Goal: Task Accomplishment & Management: Complete application form

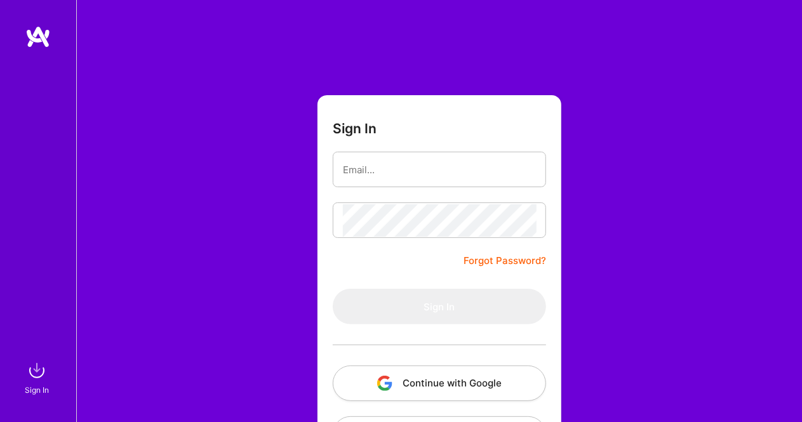
click at [373, 175] on input "email" at bounding box center [439, 170] width 193 height 32
type input "[EMAIL_ADDRESS][DOMAIN_NAME]"
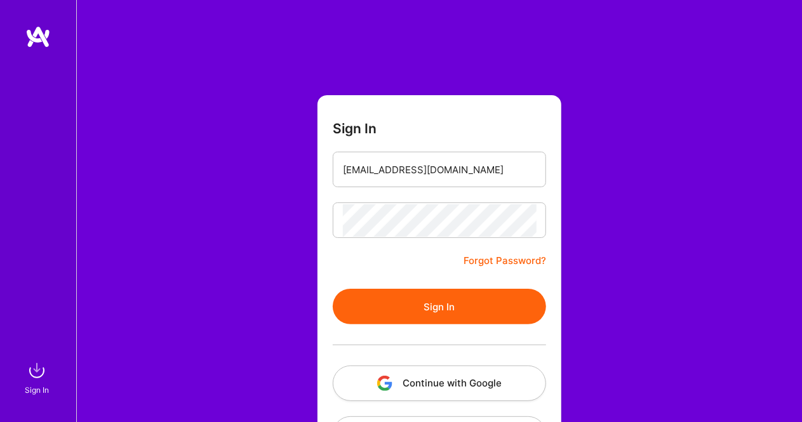
click at [416, 303] on button "Sign In" at bounding box center [439, 307] width 213 height 36
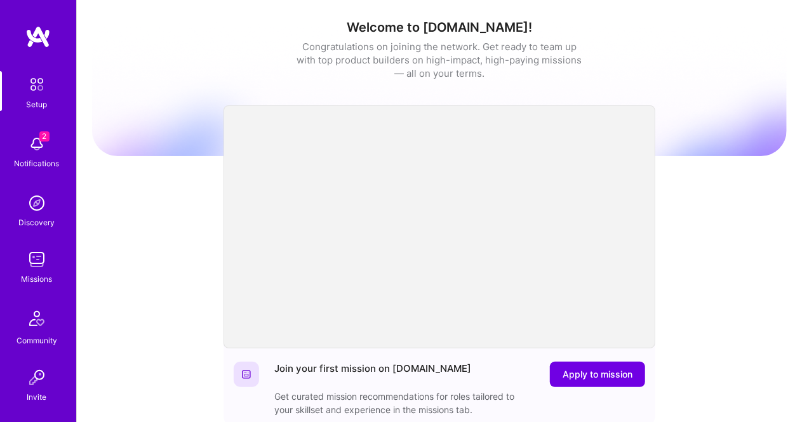
click at [29, 136] on img at bounding box center [36, 143] width 25 height 25
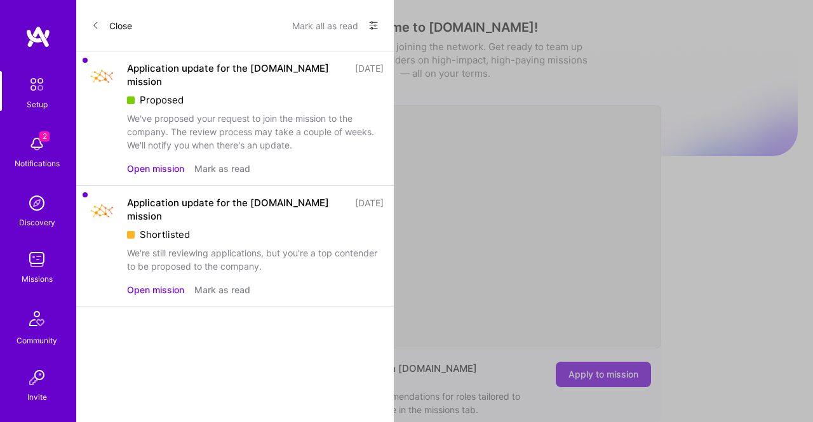
click at [151, 166] on button "Open mission" at bounding box center [155, 168] width 57 height 13
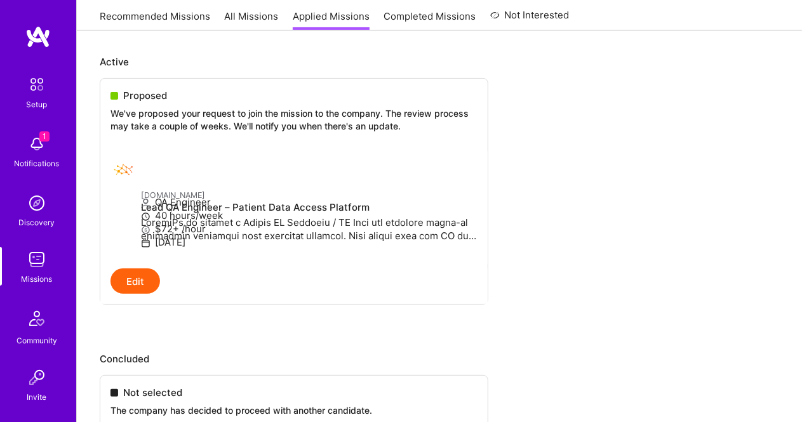
scroll to position [156, 0]
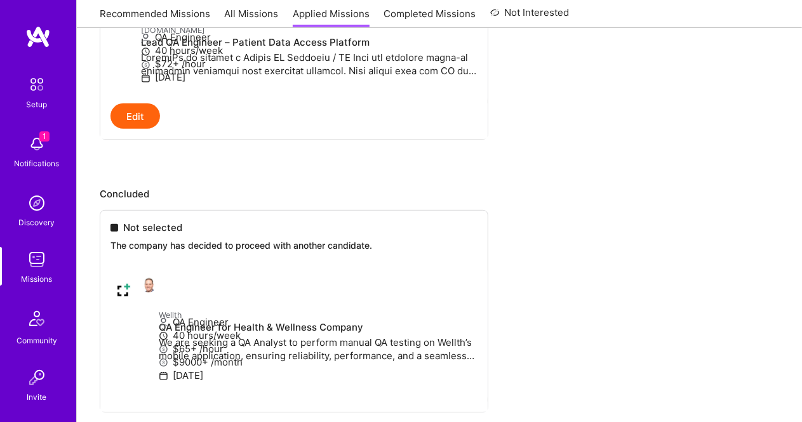
scroll to position [292, 0]
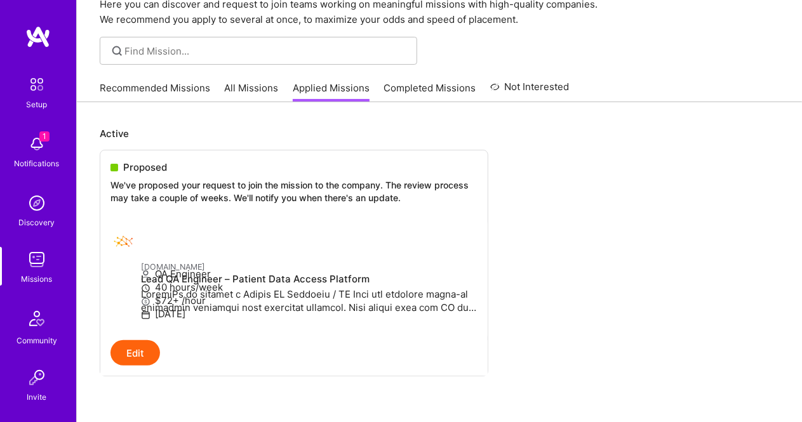
scroll to position [0, 0]
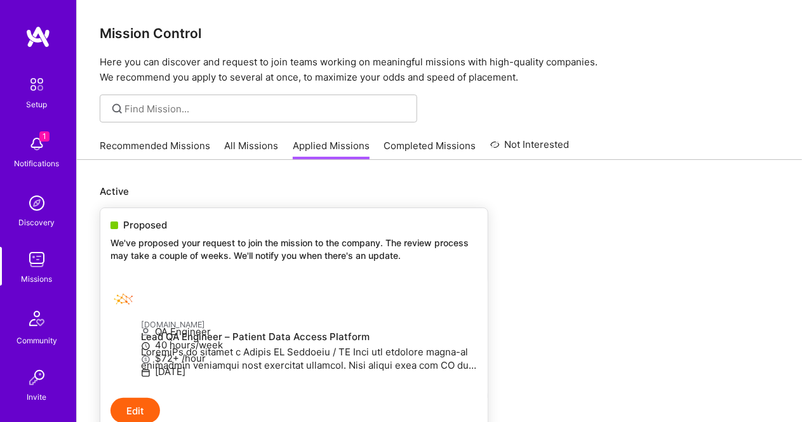
click at [420, 253] on p "We've proposed your request to join the mission to the company. The review proc…" at bounding box center [293, 249] width 367 height 25
click at [41, 163] on div "Notifications" at bounding box center [37, 163] width 45 height 13
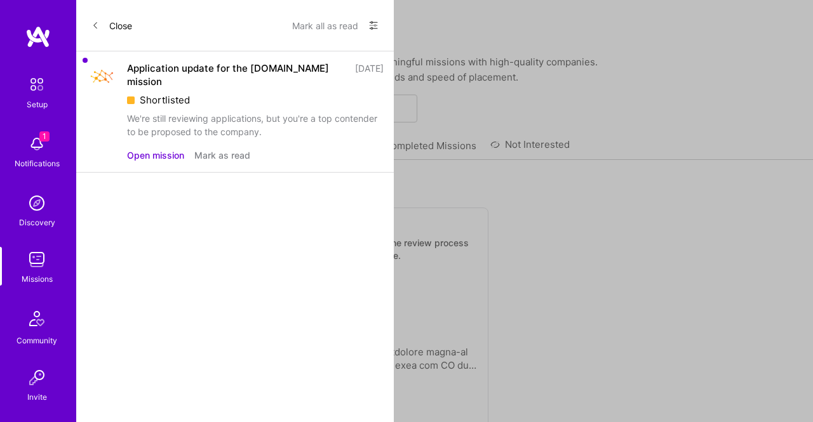
click at [147, 154] on button "Open mission" at bounding box center [155, 155] width 57 height 13
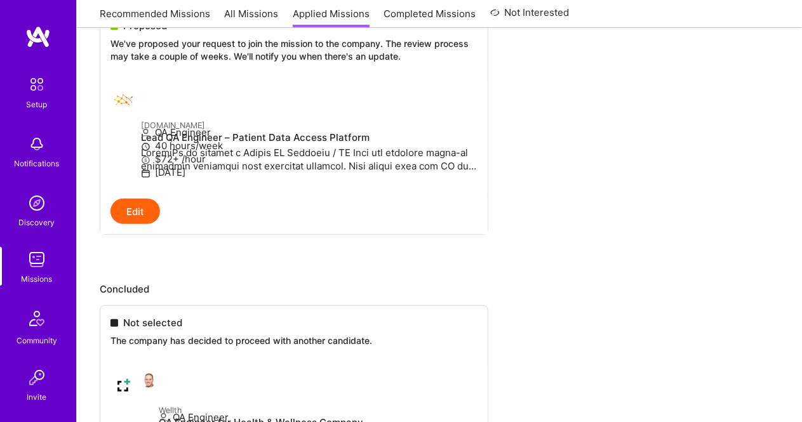
scroll to position [175, 0]
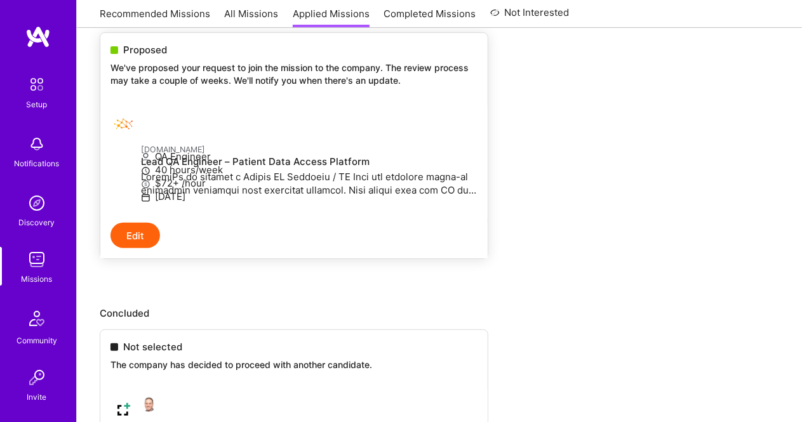
click at [368, 177] on p at bounding box center [309, 183] width 336 height 27
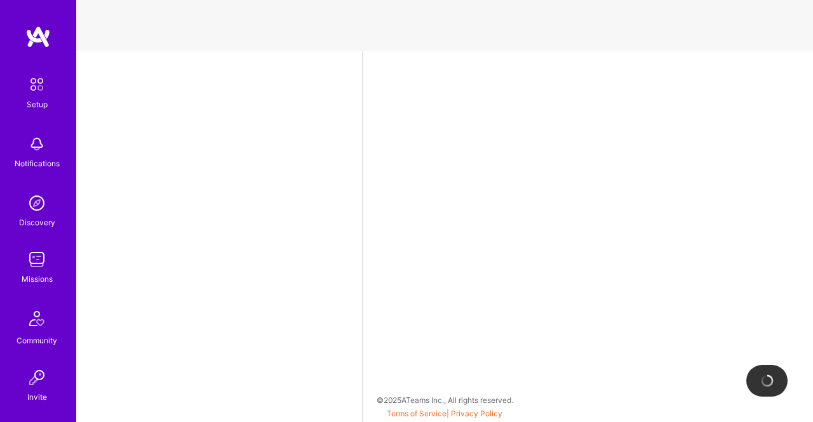
select select "US"
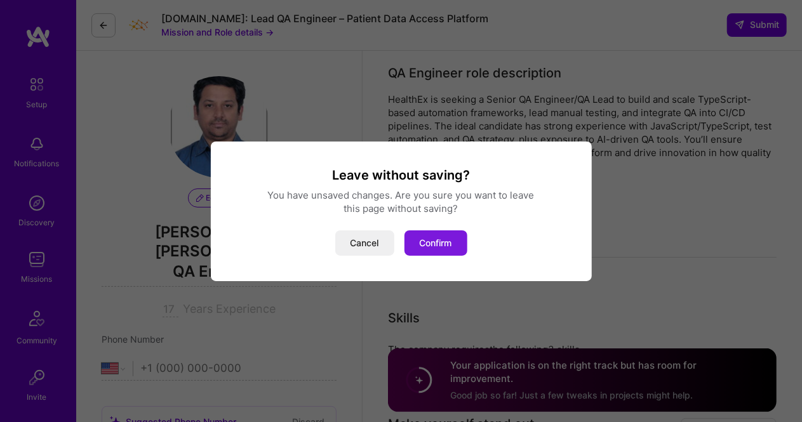
click at [433, 246] on button "Confirm" at bounding box center [435, 242] width 63 height 25
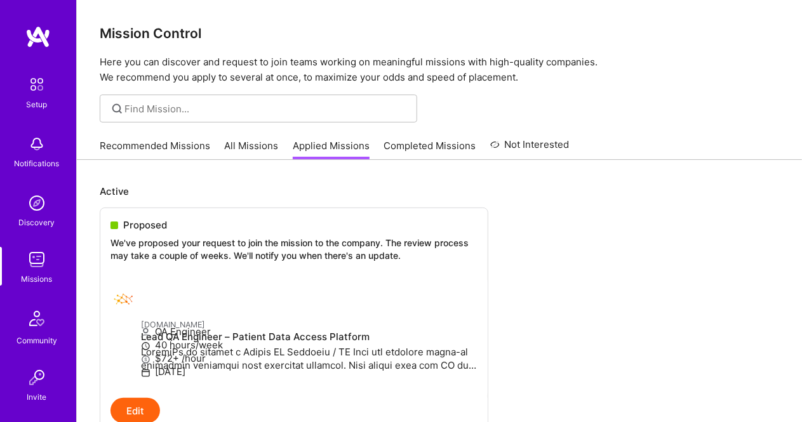
click at [248, 143] on link "All Missions" at bounding box center [252, 149] width 54 height 21
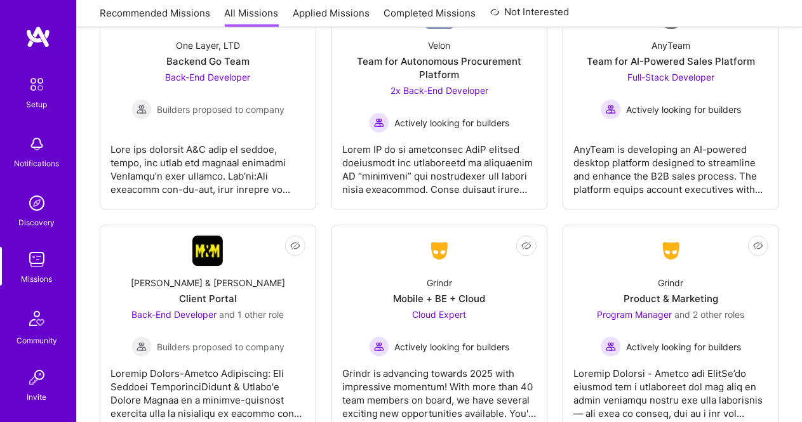
scroll to position [4020, 0]
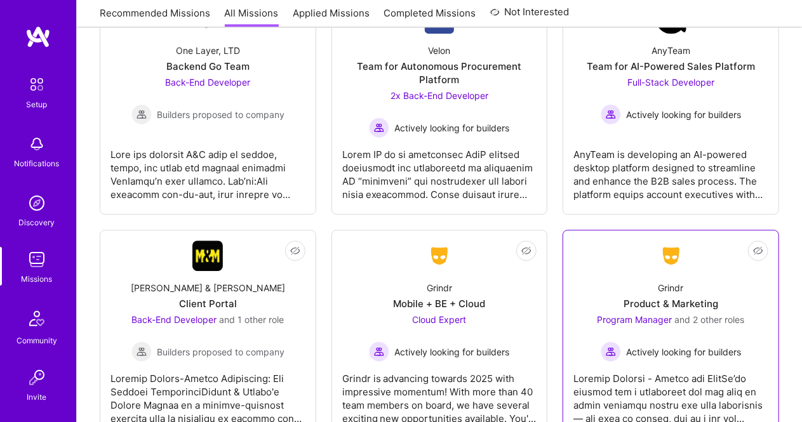
click at [677, 281] on div "Grindr" at bounding box center [670, 287] width 25 height 13
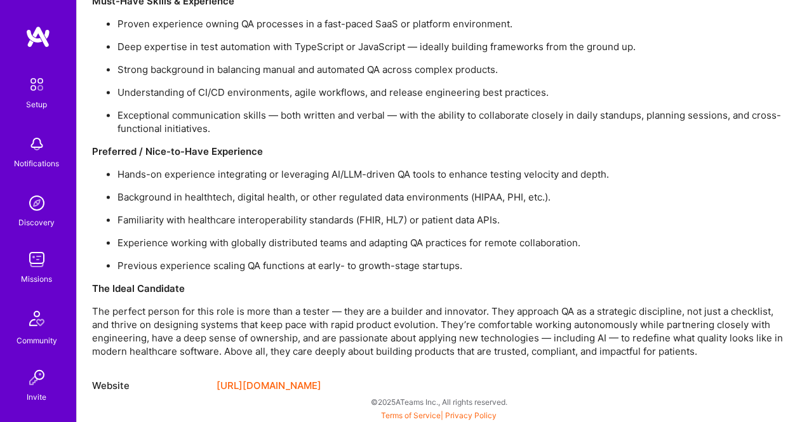
scroll to position [1215, 0]
